Goal: Task Accomplishment & Management: Complete application form

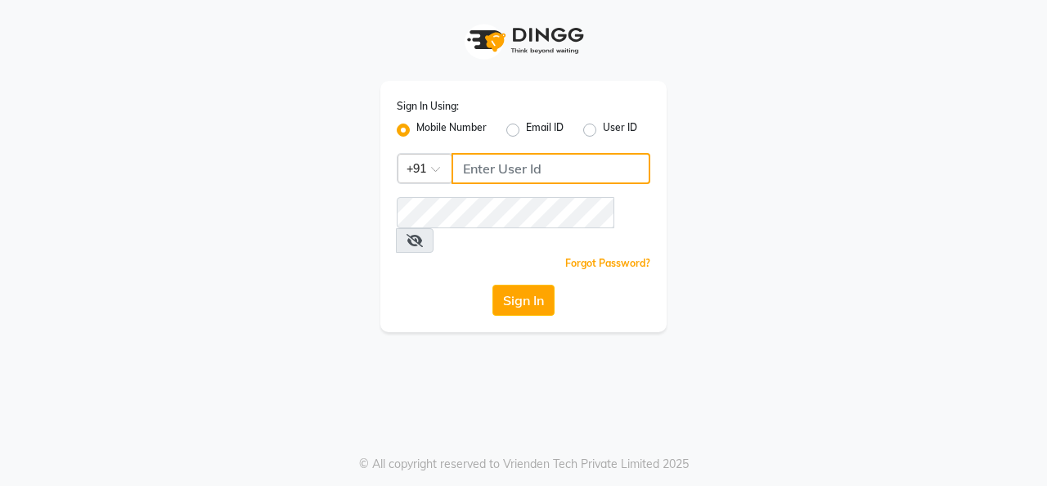
click at [517, 169] on input "Username" at bounding box center [550, 168] width 199 height 31
type input "8157804235"
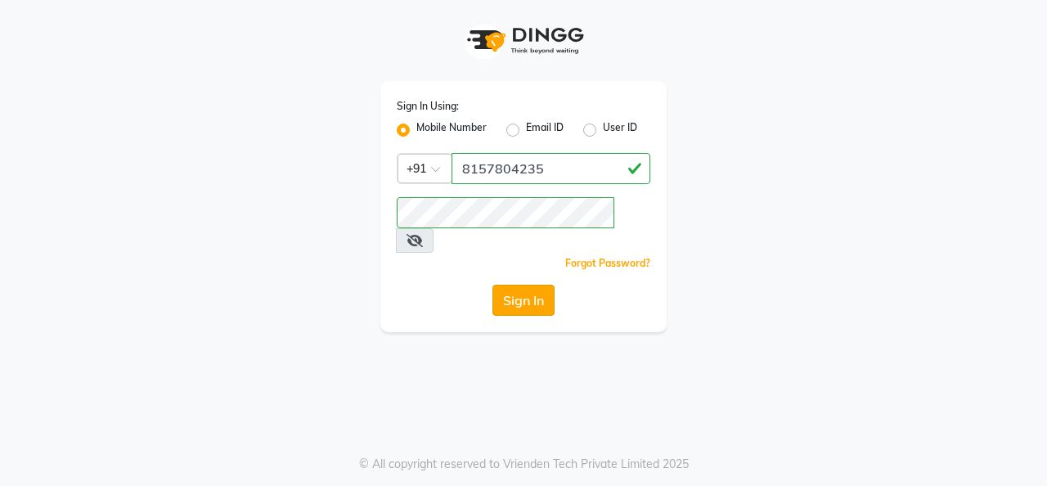
click at [521, 286] on button "Sign In" at bounding box center [523, 300] width 62 height 31
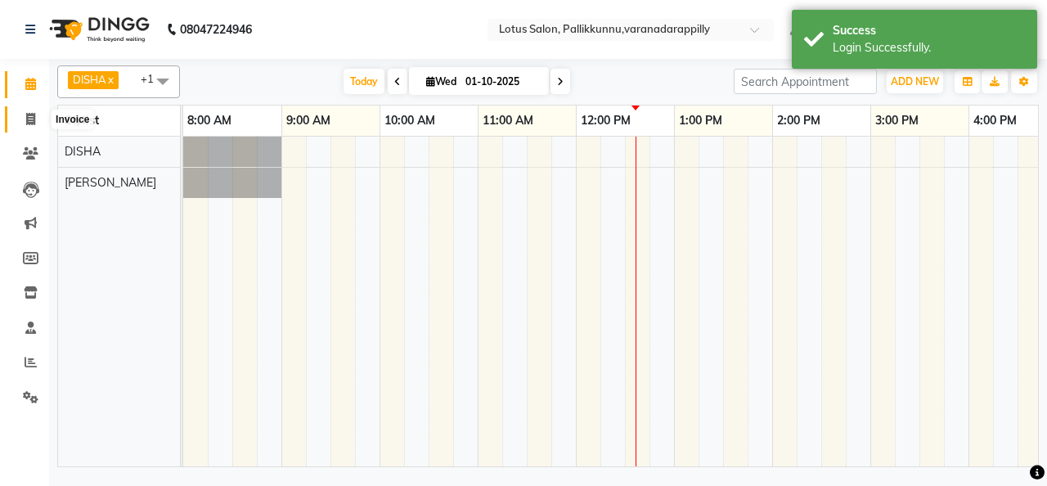
click at [35, 119] on span at bounding box center [30, 119] width 29 height 19
select select "service"
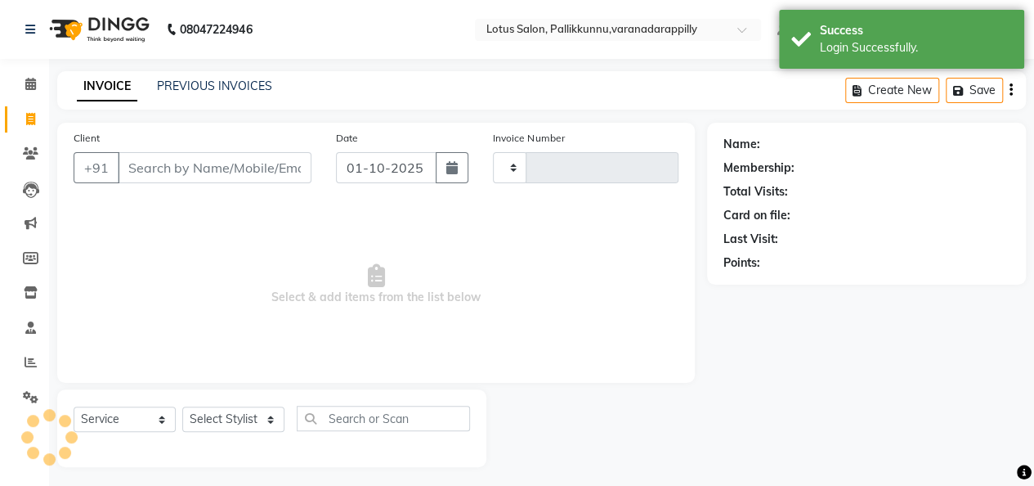
type input "1145"
select select "8188"
click at [268, 158] on input "Client" at bounding box center [215, 167] width 194 height 31
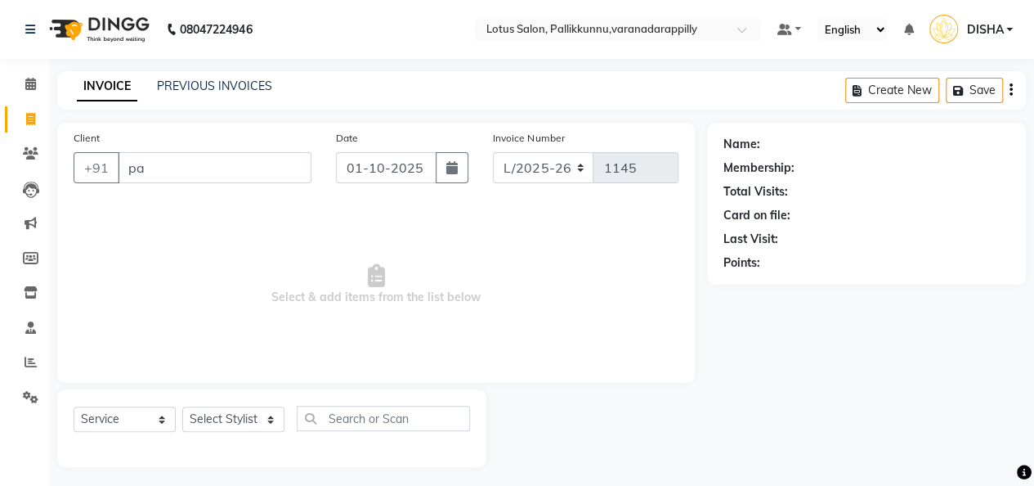
type input "p"
type input "8714470058"
click at [268, 158] on button "Add Client" at bounding box center [269, 167] width 84 height 31
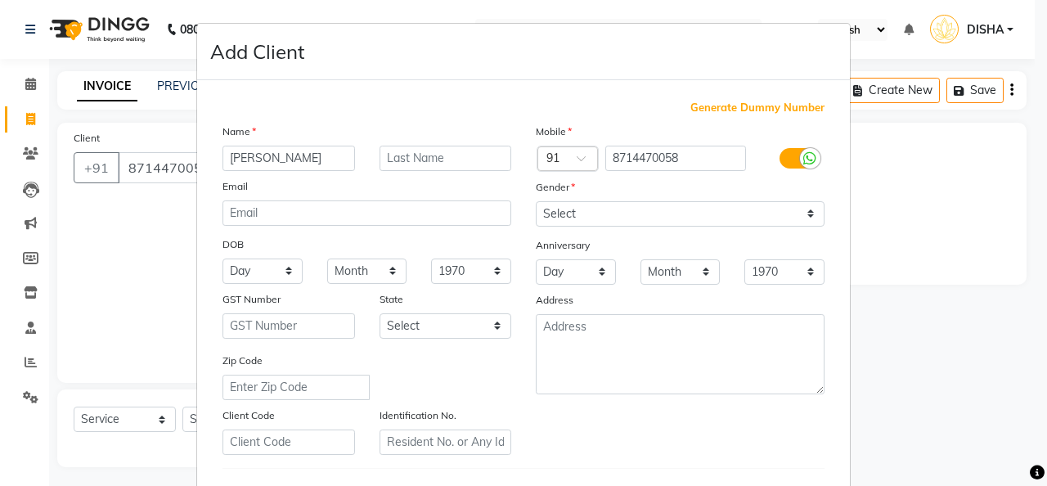
type input "[PERSON_NAME]"
click at [639, 201] on select "Select [DEMOGRAPHIC_DATA] [DEMOGRAPHIC_DATA] Other Prefer Not To Say" at bounding box center [680, 213] width 289 height 25
select select "[DEMOGRAPHIC_DATA]"
click at [536, 201] on select "Select [DEMOGRAPHIC_DATA] [DEMOGRAPHIC_DATA] Other Prefer Not To Say" at bounding box center [680, 213] width 289 height 25
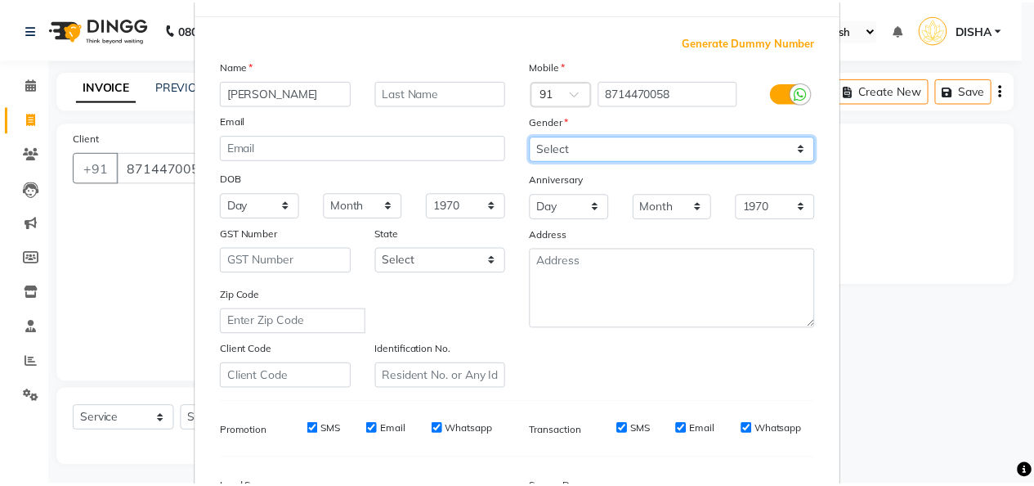
scroll to position [267, 0]
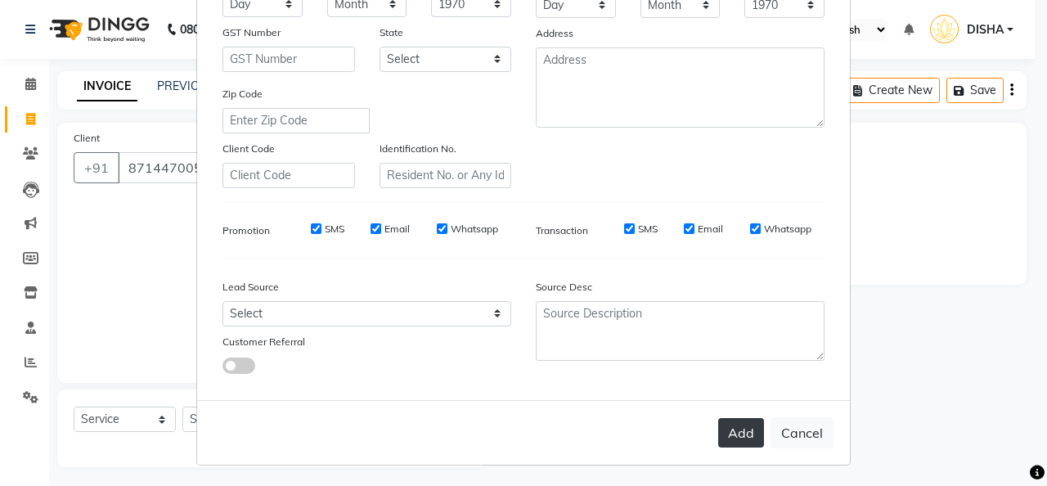
click at [736, 419] on button "Add" at bounding box center [741, 432] width 46 height 29
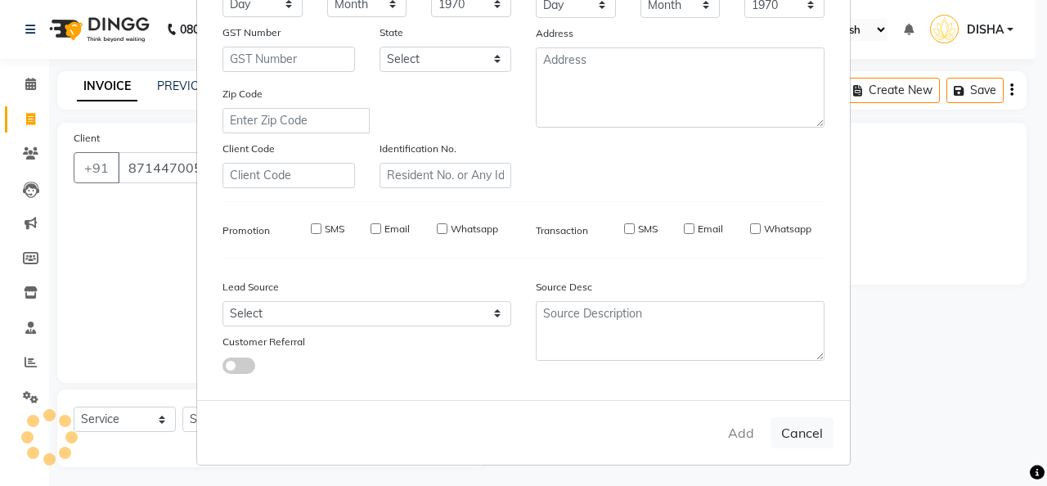
select select
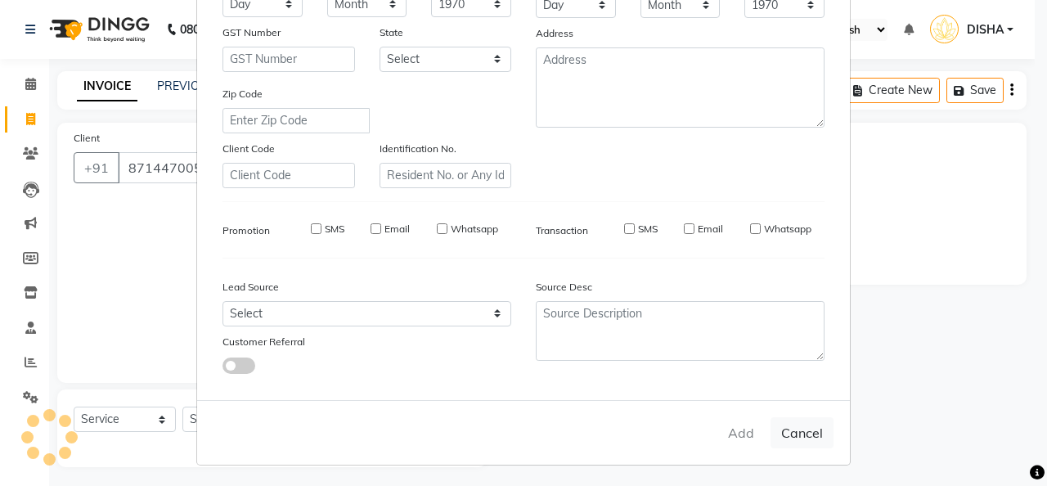
select select
checkbox input "false"
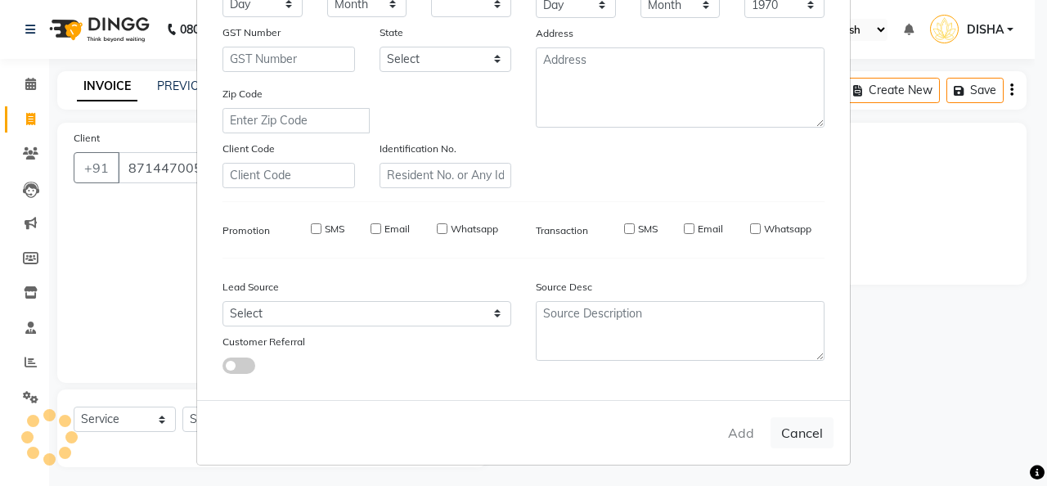
checkbox input "false"
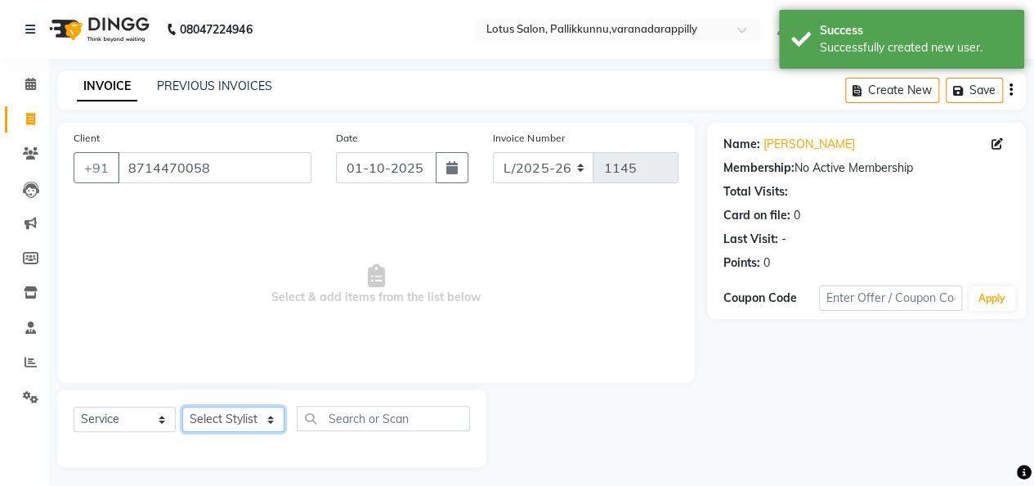
click at [252, 419] on select "Select Stylist DISHA [PERSON_NAME] Naflin [PERSON_NAME] [PERSON_NAME]" at bounding box center [233, 418] width 102 height 25
select select "89522"
click at [182, 406] on select "Select Stylist DISHA [PERSON_NAME] Naflin [PERSON_NAME] [PERSON_NAME]" at bounding box center [233, 418] width 102 height 25
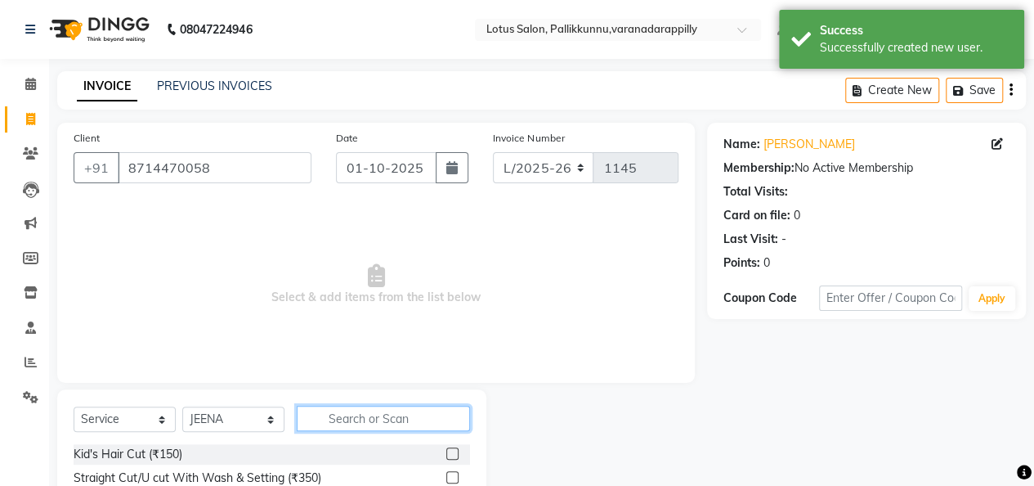
click at [365, 415] on input "text" at bounding box center [383, 418] width 173 height 25
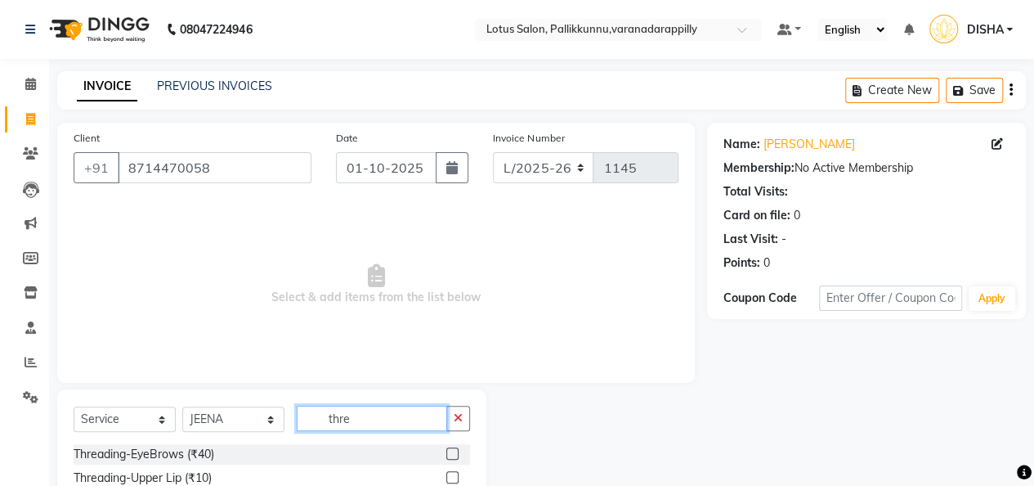
type input "thre"
click at [446, 451] on label at bounding box center [452, 453] width 12 height 12
click at [446, 451] on input "checkbox" at bounding box center [451, 454] width 11 height 11
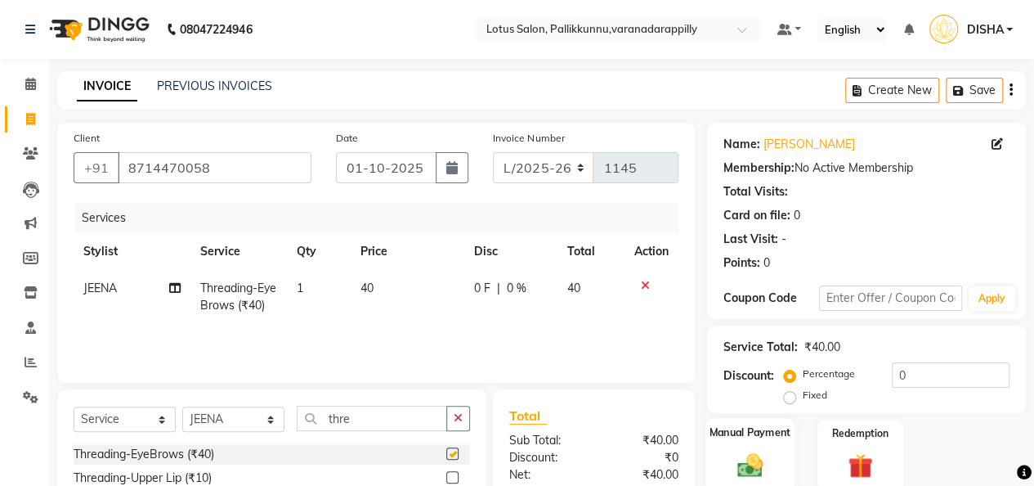
checkbox input "false"
click at [752, 438] on label "Manual Payment" at bounding box center [751, 432] width 82 height 16
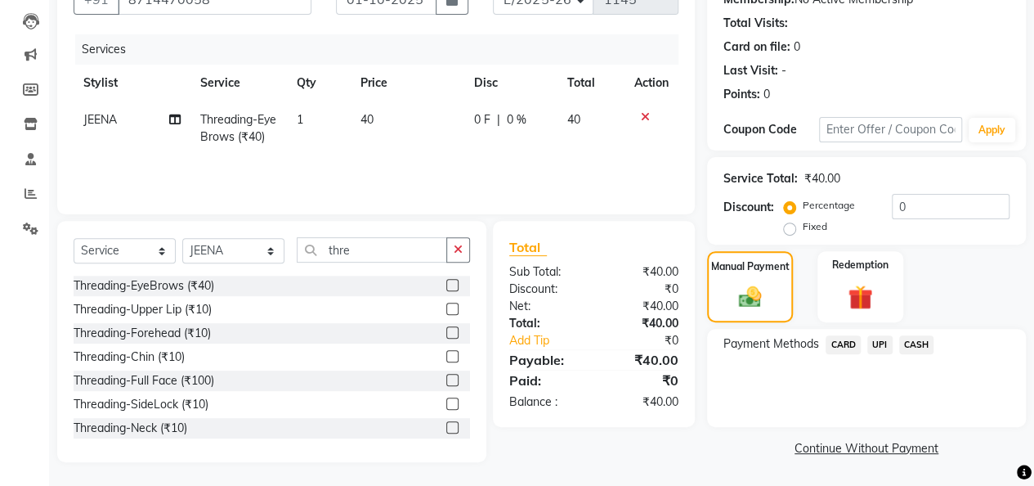
click at [876, 349] on span "UPI" at bounding box center [879, 344] width 25 height 19
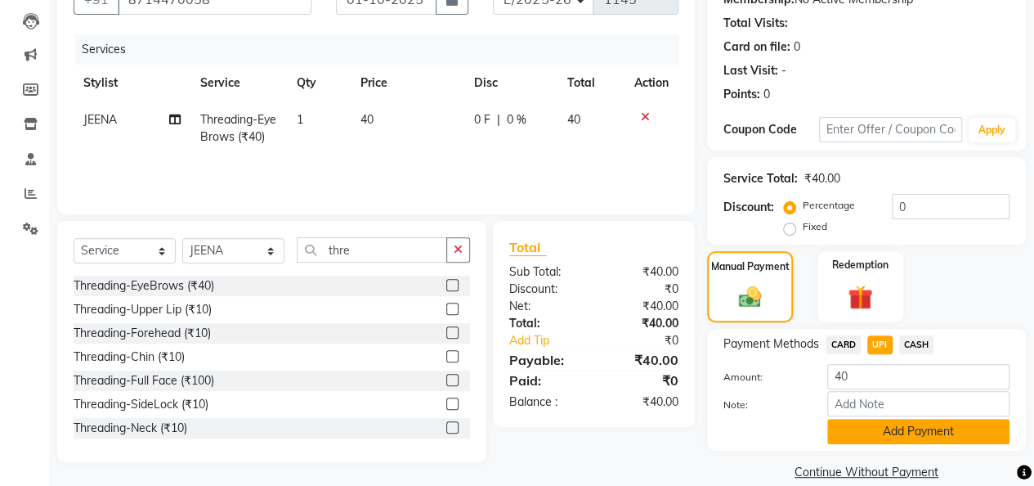
click at [881, 424] on button "Add Payment" at bounding box center [918, 431] width 182 height 25
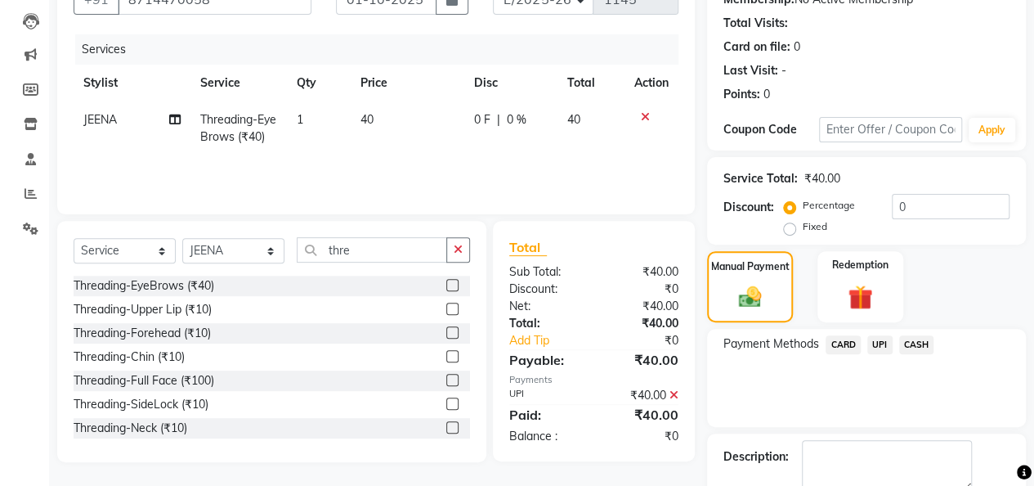
scroll to position [235, 0]
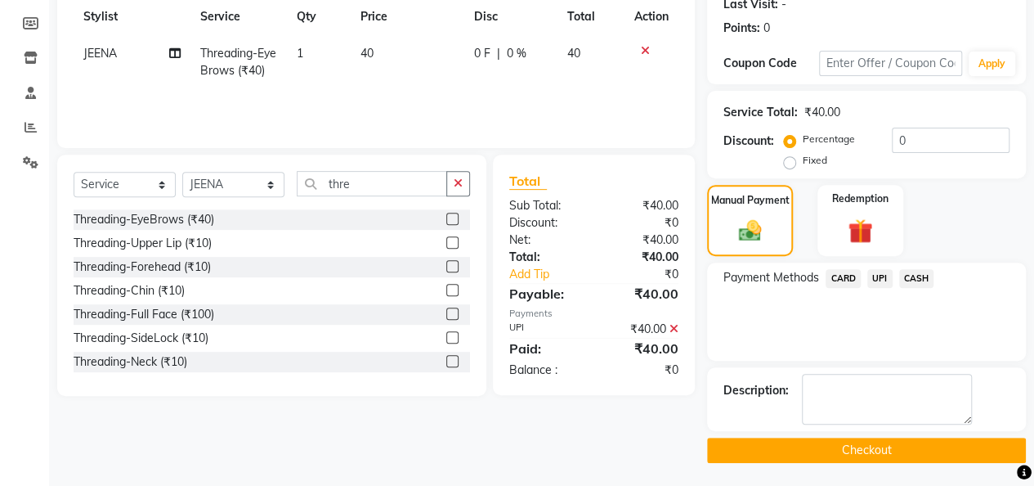
click at [885, 437] on button "Checkout" at bounding box center [866, 449] width 319 height 25
